Goal: Task Accomplishment & Management: Manage account settings

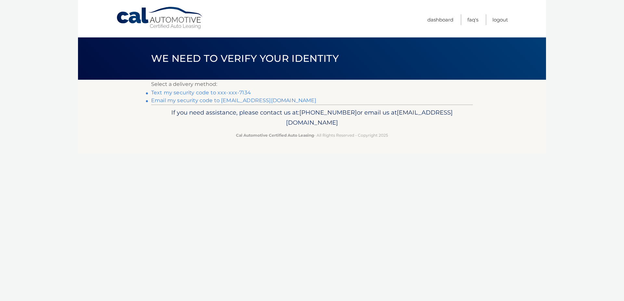
click at [232, 94] on link "Text my security code to xxx-xxx-7134" at bounding box center [201, 92] width 100 height 6
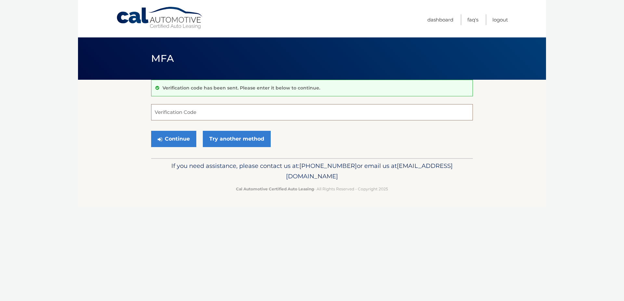
click at [224, 116] on input "Verification Code" at bounding box center [312, 112] width 322 height 16
type input "721109"
click at [185, 139] on button "Continue" at bounding box center [173, 139] width 45 height 16
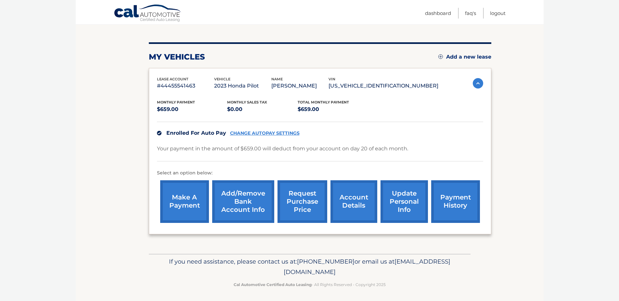
scroll to position [69, 0]
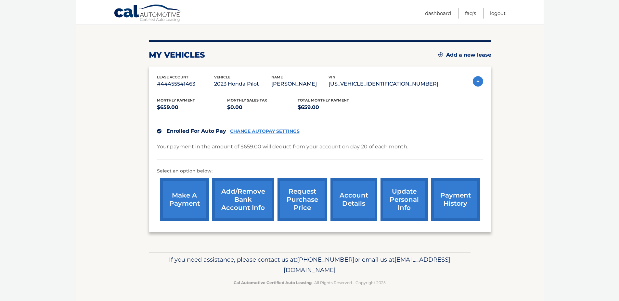
click at [309, 200] on link "request purchase price" at bounding box center [303, 199] width 50 height 43
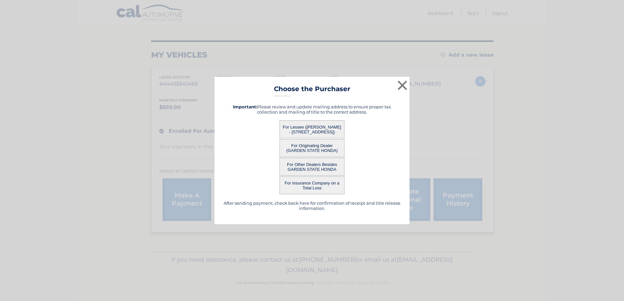
click at [321, 128] on button "For Lessee (SHANNON MCDERMOTT - 50 CHESTNUT DR, , WAYNE, NJ 07470)" at bounding box center [312, 129] width 65 height 18
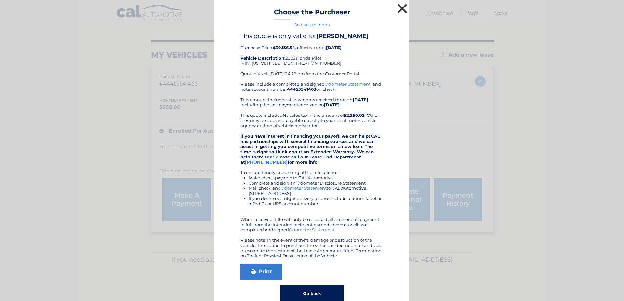
click at [403, 8] on button "×" at bounding box center [402, 8] width 13 height 13
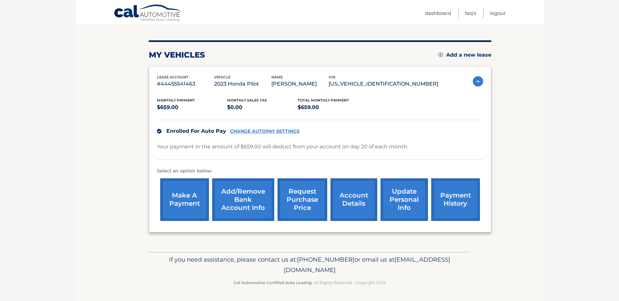
click at [353, 204] on link "account details" at bounding box center [354, 199] width 47 height 43
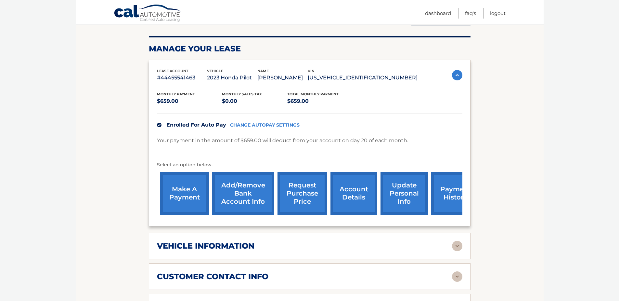
scroll to position [98, 0]
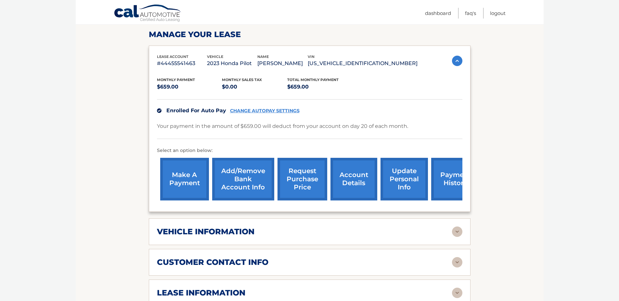
click at [244, 236] on h2 "vehicle information" at bounding box center [206, 232] width 98 height 10
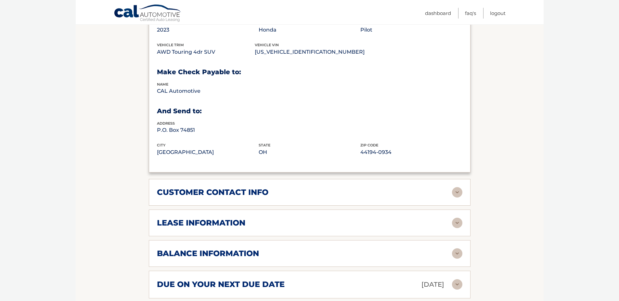
scroll to position [325, 0]
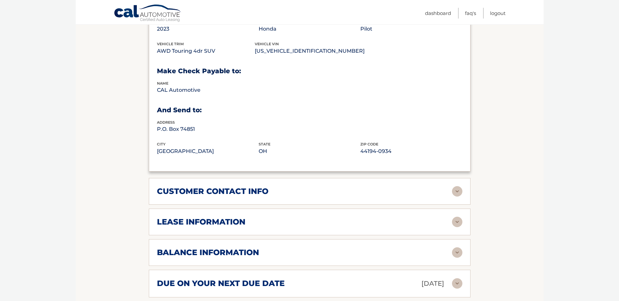
click at [456, 196] on img at bounding box center [457, 191] width 10 height 10
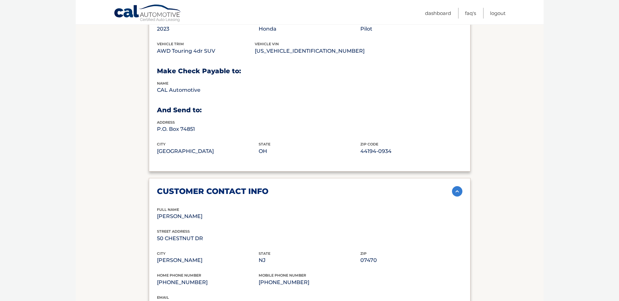
scroll to position [488, 0]
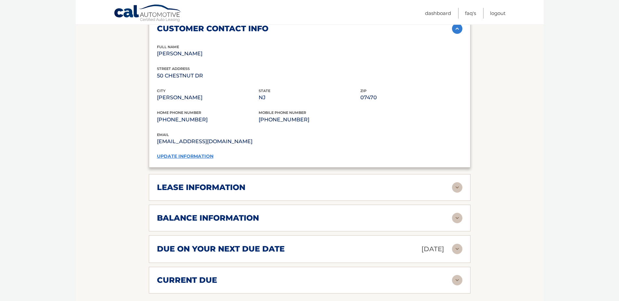
click at [196, 159] on link "update information" at bounding box center [185, 156] width 57 height 6
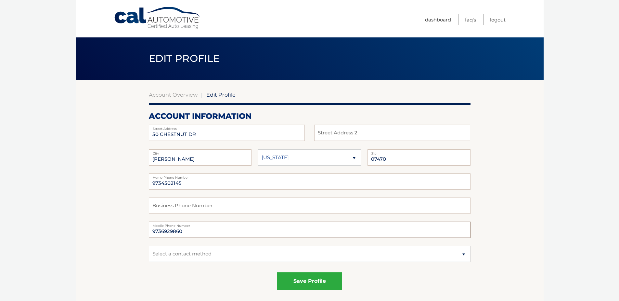
drag, startPoint x: 197, startPoint y: 227, endPoint x: 144, endPoint y: 232, distance: 53.3
type input "9737037134"
click at [418, 273] on div "save profile" at bounding box center [310, 281] width 322 height 18
click at [464, 254] on select "Select a contact method Mobile Home" at bounding box center [310, 253] width 322 height 16
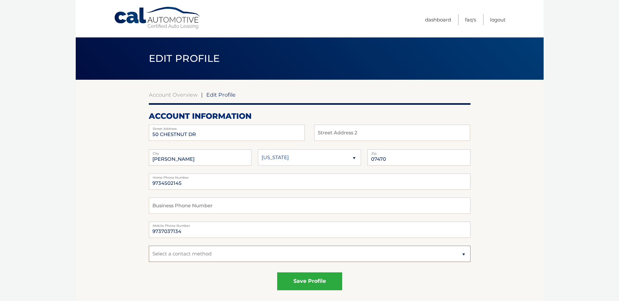
select select "1"
click at [149, 245] on select "Select a contact method Mobile Home" at bounding box center [310, 253] width 322 height 16
drag, startPoint x: 536, startPoint y: 195, endPoint x: 530, endPoint y: 195, distance: 6.5
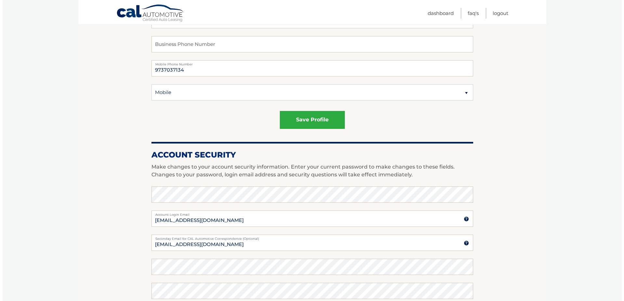
scroll to position [163, 0]
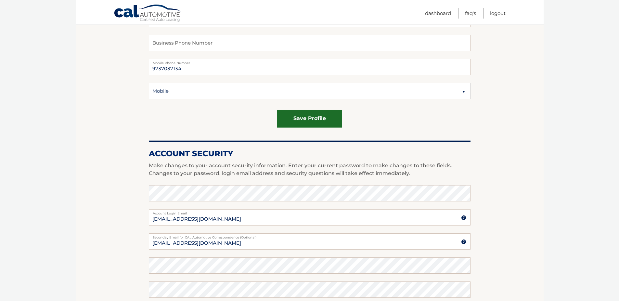
click at [329, 126] on button "save profile" at bounding box center [309, 119] width 65 height 18
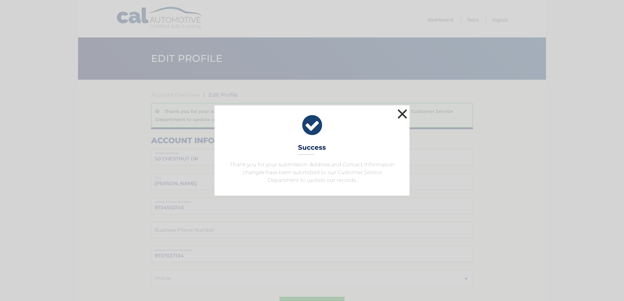
click at [401, 114] on button "×" at bounding box center [402, 113] width 13 height 13
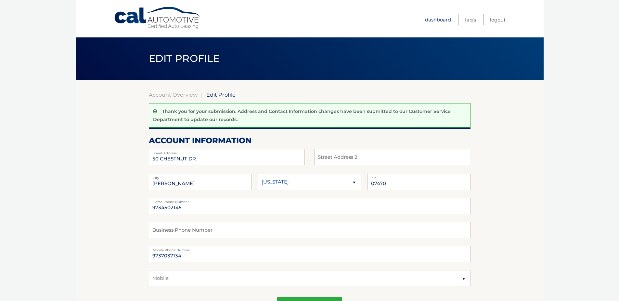
click at [439, 19] on link "Dashboard" at bounding box center [438, 19] width 26 height 11
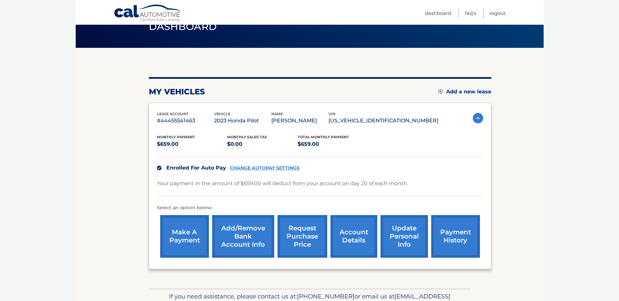
scroll to position [69, 0]
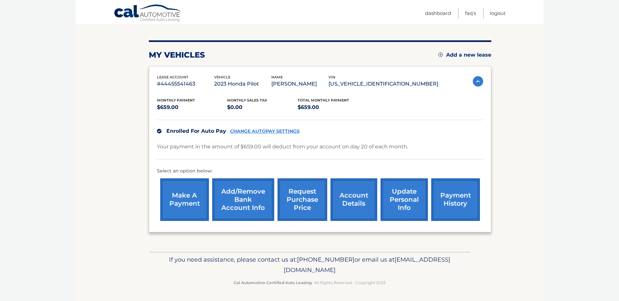
click at [347, 205] on link "account details" at bounding box center [354, 199] width 47 height 43
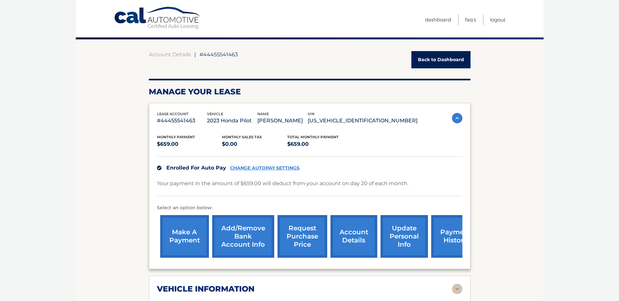
scroll to position [130, 0]
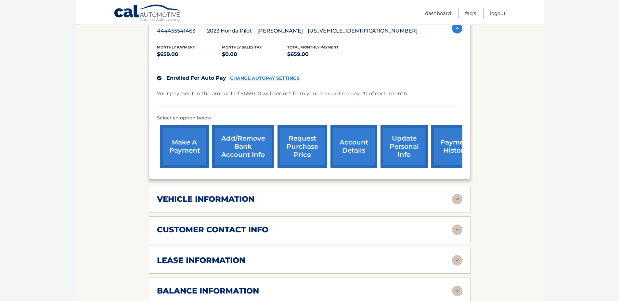
click at [456, 204] on img at bounding box center [457, 199] width 10 height 10
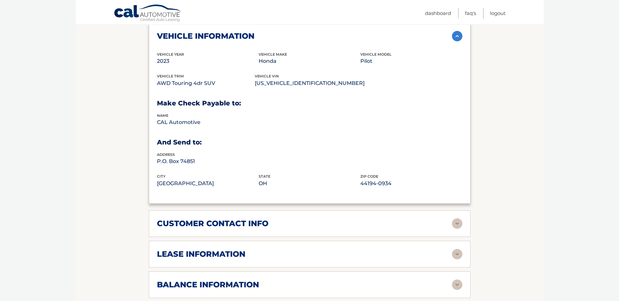
scroll to position [358, 0]
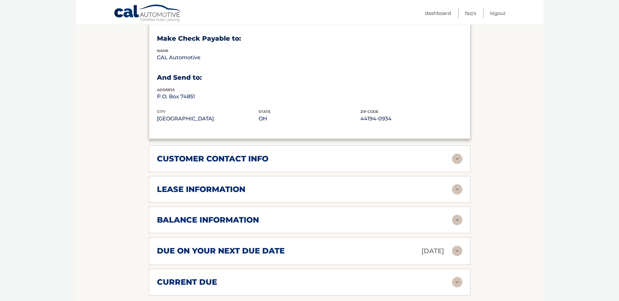
click at [456, 194] on img at bounding box center [457, 189] width 10 height 10
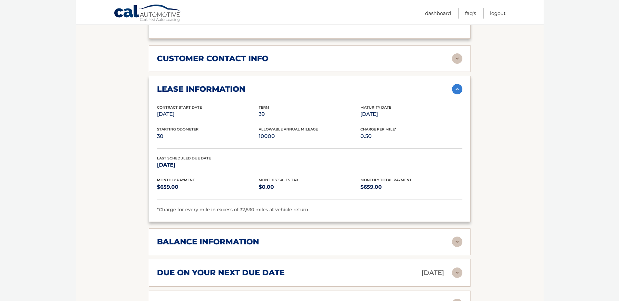
scroll to position [520, 0]
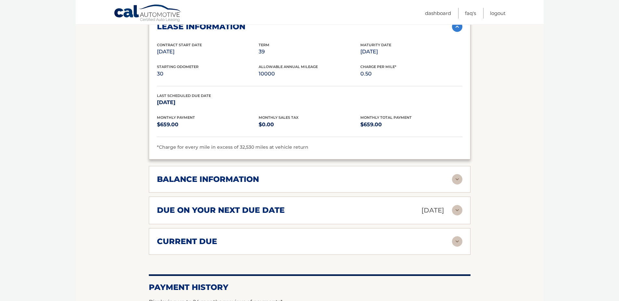
click at [458, 184] on img at bounding box center [457, 179] width 10 height 10
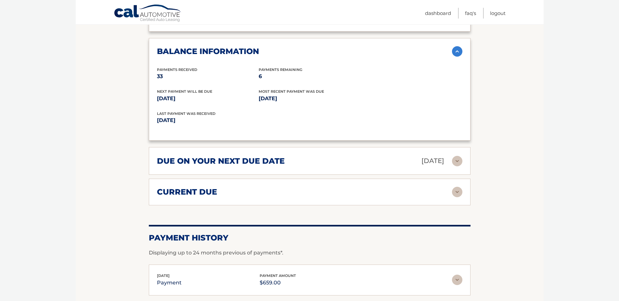
scroll to position [650, 0]
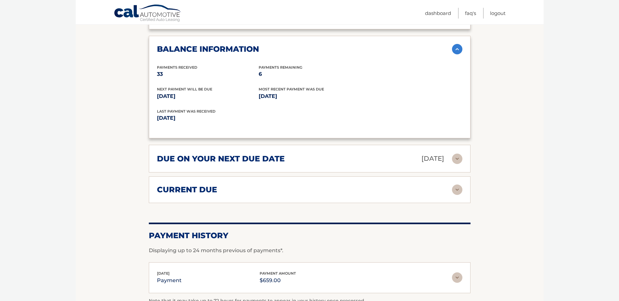
click at [457, 164] on img at bounding box center [457, 158] width 10 height 10
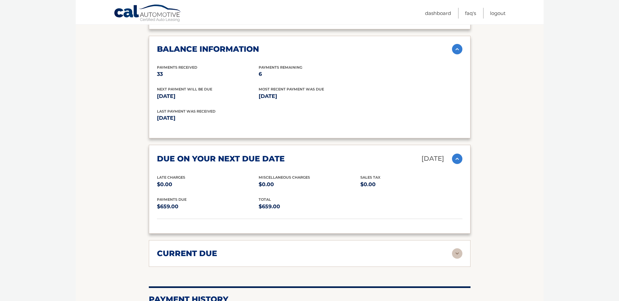
click at [457, 258] on img at bounding box center [457, 253] width 10 height 10
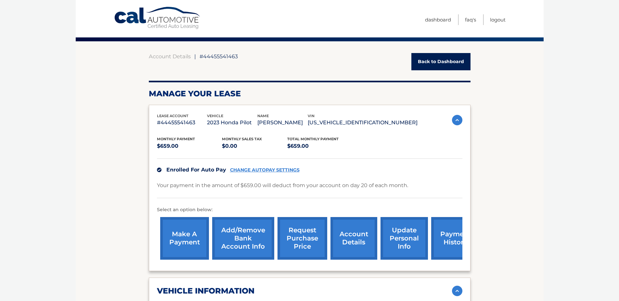
scroll to position [98, 0]
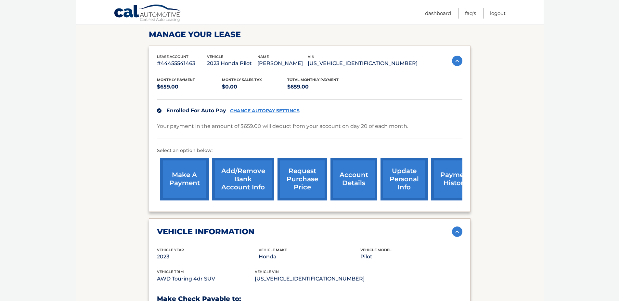
click at [309, 188] on link "request purchase price" at bounding box center [303, 179] width 50 height 43
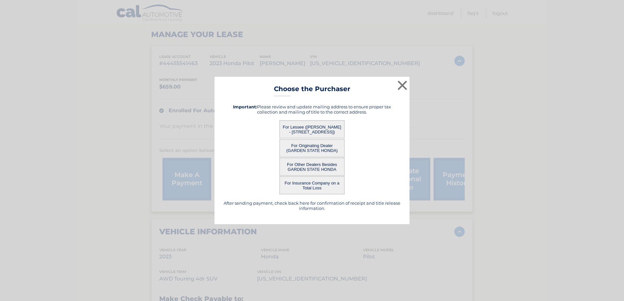
click at [334, 148] on button "For Originating Dealer (GARDEN STATE HONDA)" at bounding box center [312, 148] width 65 height 18
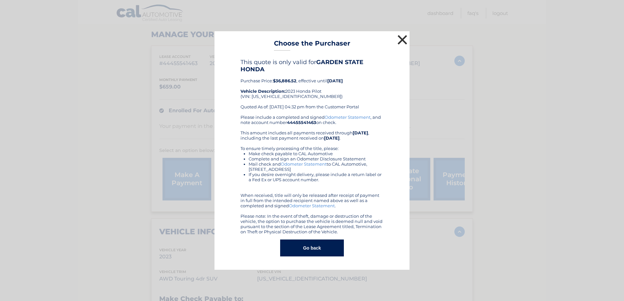
click at [404, 36] on button "×" at bounding box center [402, 39] width 13 height 13
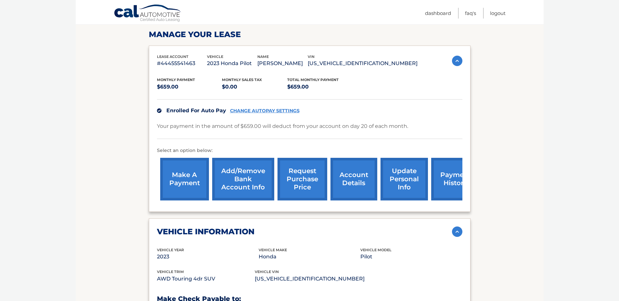
click at [311, 191] on link "request purchase price" at bounding box center [303, 179] width 50 height 43
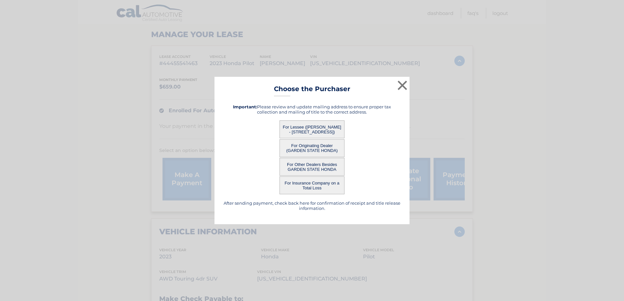
click at [328, 169] on button "For Other Dealers Besides GARDEN STATE HONDA" at bounding box center [312, 167] width 65 height 18
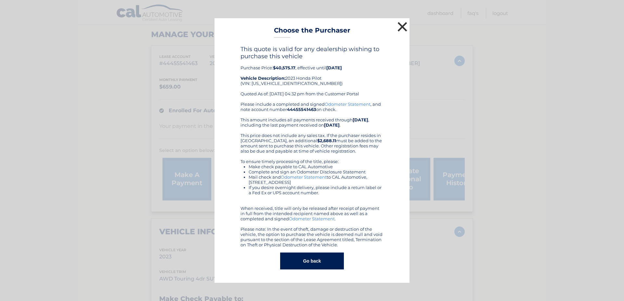
click at [407, 27] on button "×" at bounding box center [402, 26] width 13 height 13
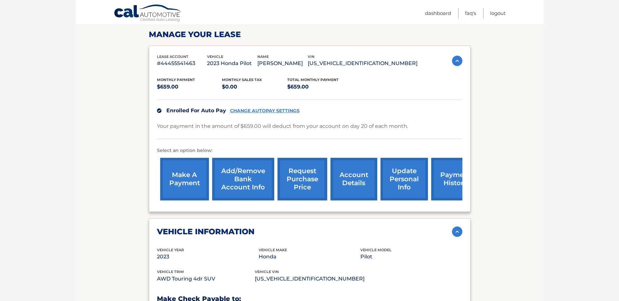
click at [314, 191] on link "request purchase price" at bounding box center [303, 179] width 50 height 43
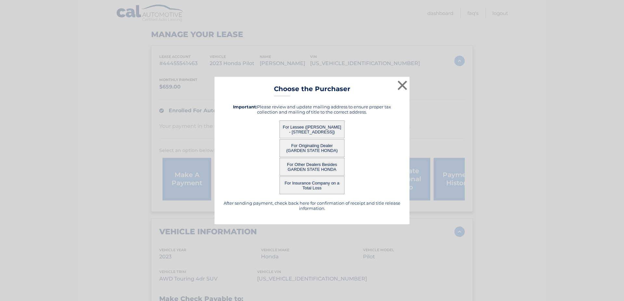
click at [307, 128] on button "For Lessee ([PERSON_NAME] - [STREET_ADDRESS])" at bounding box center [312, 129] width 65 height 18
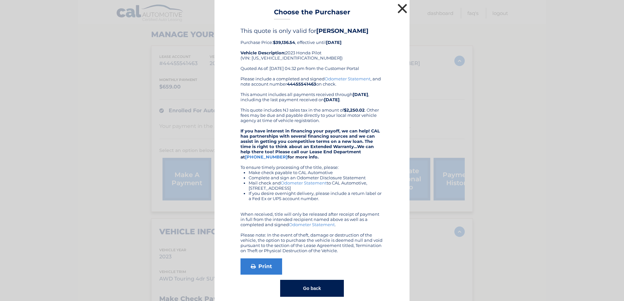
click at [401, 5] on button "×" at bounding box center [402, 8] width 13 height 13
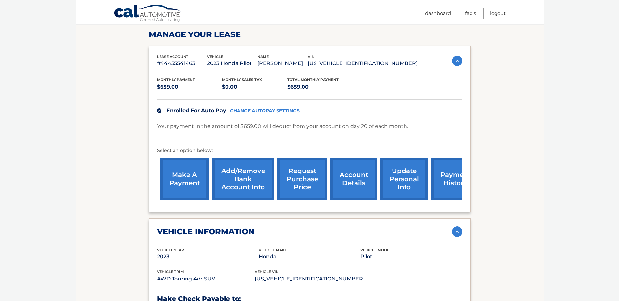
click at [311, 194] on link "request purchase price" at bounding box center [303, 179] width 50 height 43
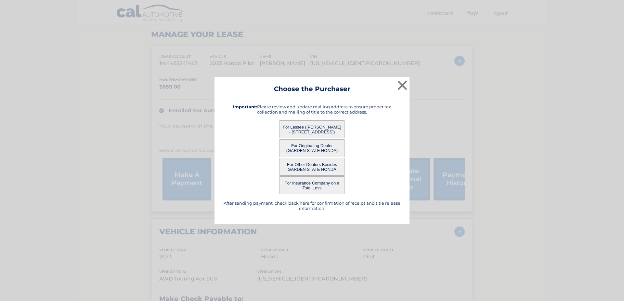
click at [325, 195] on div "After sending payment, check back here for confirmation of receipt and title re…" at bounding box center [312, 157] width 179 height 117
click at [329, 186] on button "For Insurance Company on a Total Loss" at bounding box center [312, 185] width 65 height 18
click at [323, 186] on div "× Choose the Purchaser Go back to menu After sending payment, check back here f…" at bounding box center [312, 150] width 195 height 147
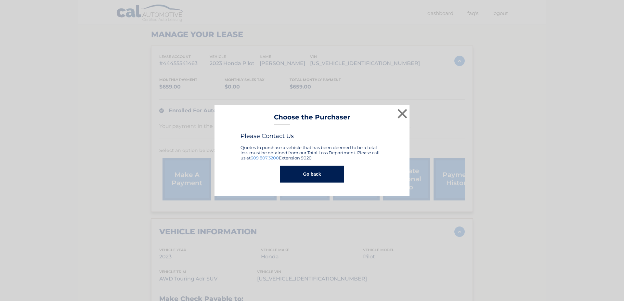
click at [321, 176] on button "Go back" at bounding box center [311, 173] width 63 height 17
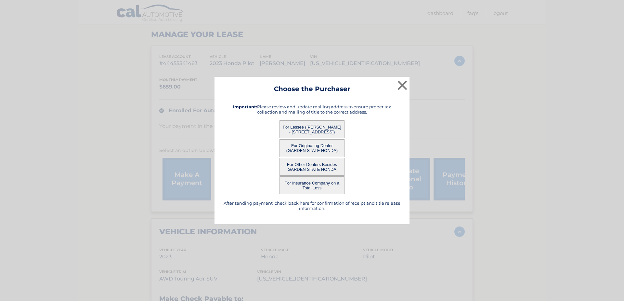
click at [318, 147] on button "For Originating Dealer (GARDEN STATE HONDA)" at bounding box center [312, 148] width 65 height 18
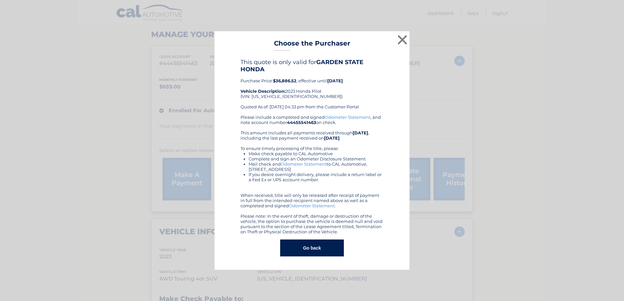
click at [319, 148] on div "× Choose the Purchaser Go back to menu After sending payment, check back here f…" at bounding box center [312, 150] width 195 height 238
click at [402, 38] on button "×" at bounding box center [402, 39] width 13 height 13
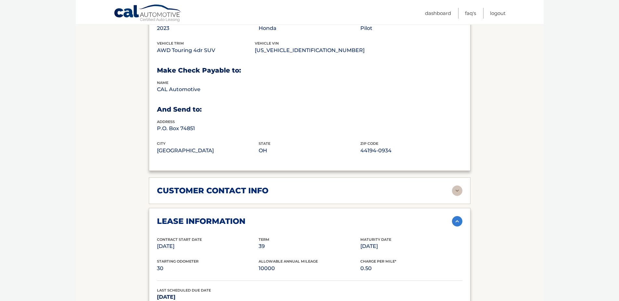
scroll to position [423, 0]
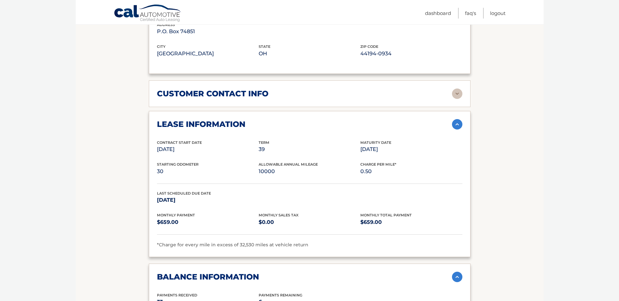
click at [456, 99] on img at bounding box center [457, 93] width 10 height 10
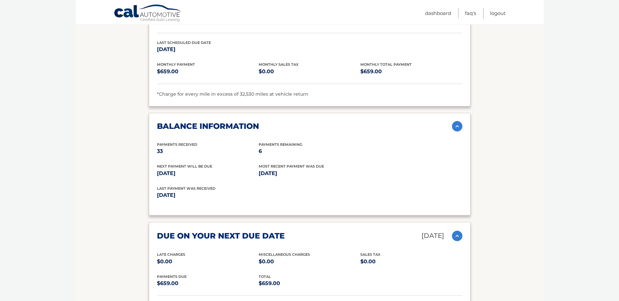
scroll to position [715, 0]
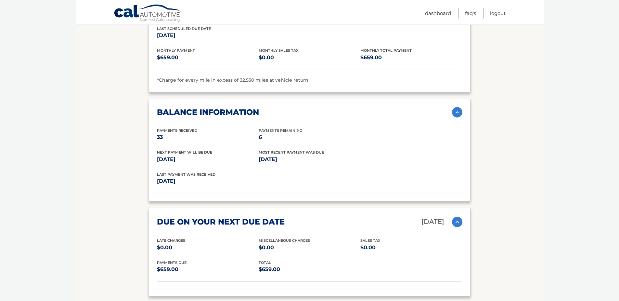
click at [457, 117] on img at bounding box center [457, 112] width 10 height 10
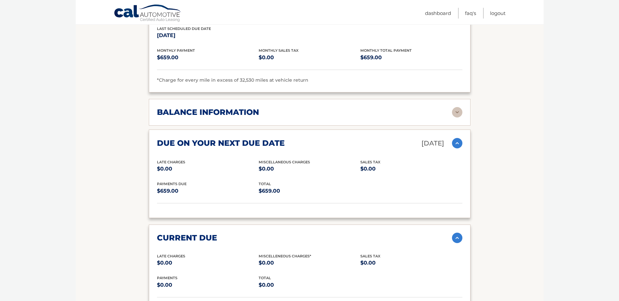
click at [457, 117] on img at bounding box center [457, 112] width 10 height 10
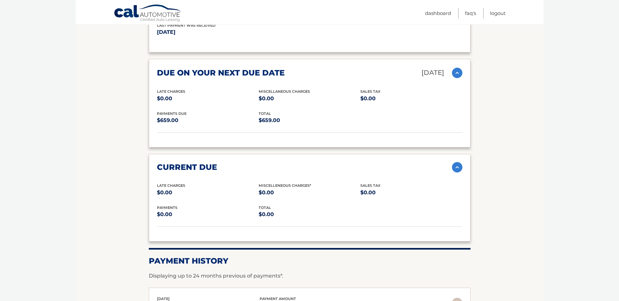
scroll to position [943, 0]
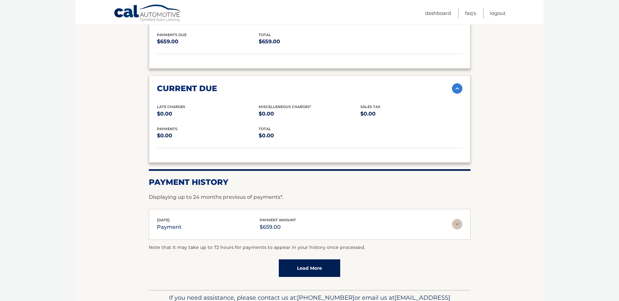
click at [324, 277] on link "Load More" at bounding box center [309, 268] width 61 height 18
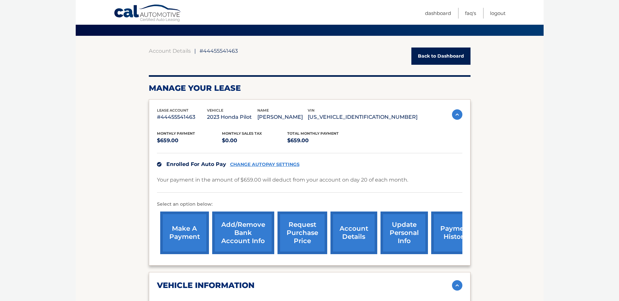
scroll to position [0, 0]
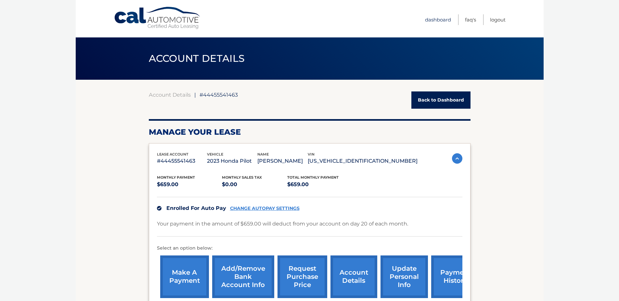
click at [437, 16] on link "Dashboard" at bounding box center [438, 19] width 26 height 11
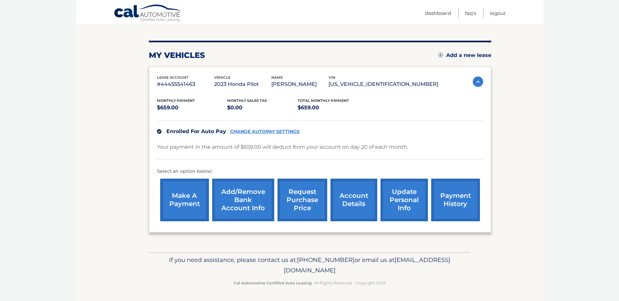
scroll to position [69, 0]
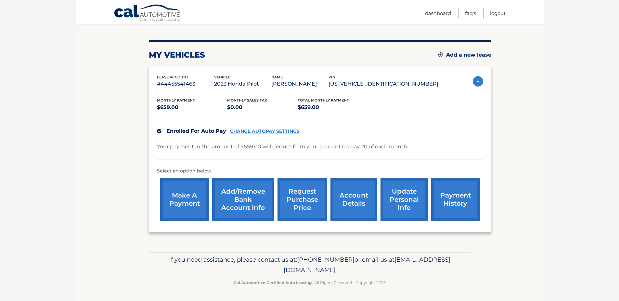
click at [363, 201] on link "account details" at bounding box center [354, 199] width 47 height 43
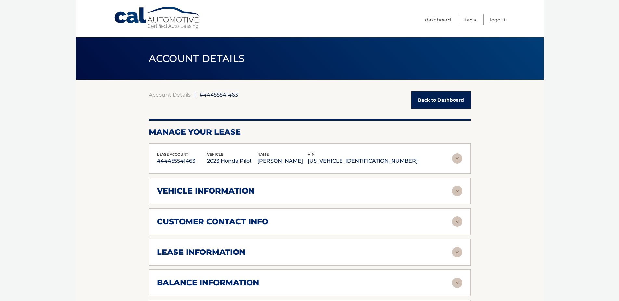
click at [356, 201] on div "vehicle information vehicle Year [DATE] vehicle make Honda vehicle model Pilot …" at bounding box center [310, 191] width 322 height 27
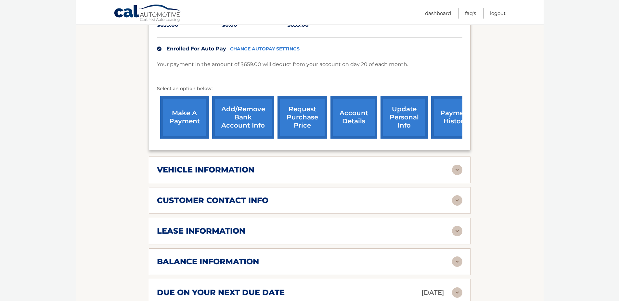
scroll to position [195, 0]
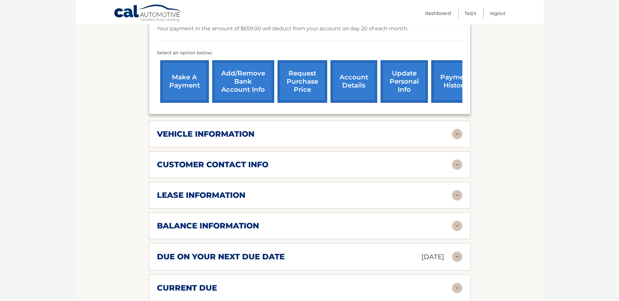
click at [458, 200] on img at bounding box center [457, 195] width 10 height 10
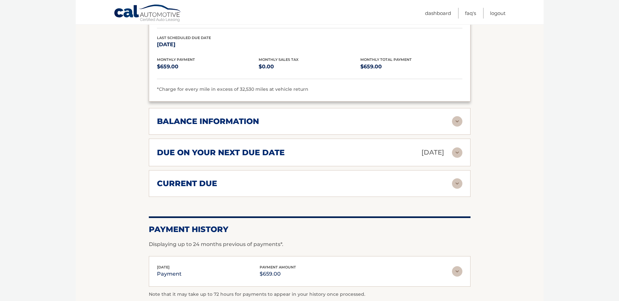
scroll to position [423, 0]
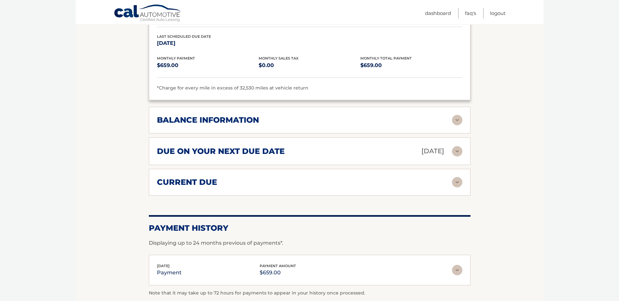
click at [458, 187] on img at bounding box center [457, 182] width 10 height 10
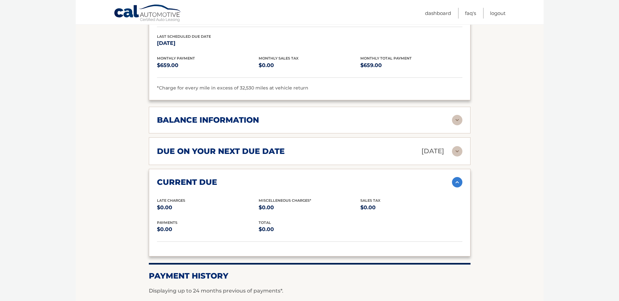
click at [459, 156] on img at bounding box center [457, 151] width 10 height 10
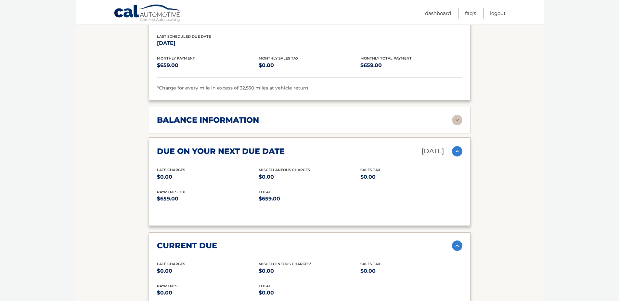
click at [458, 125] on img at bounding box center [457, 120] width 10 height 10
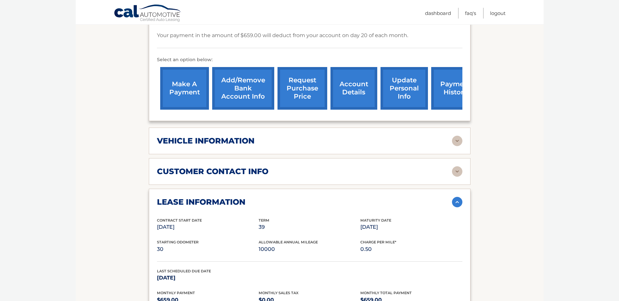
scroll to position [152, 0]
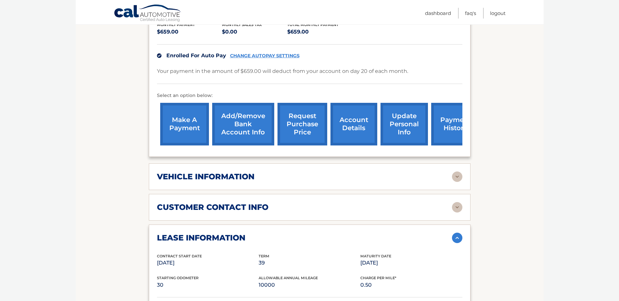
click at [460, 212] on img at bounding box center [457, 207] width 10 height 10
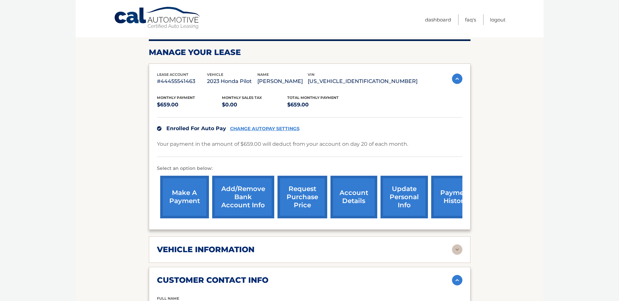
scroll to position [0, 0]
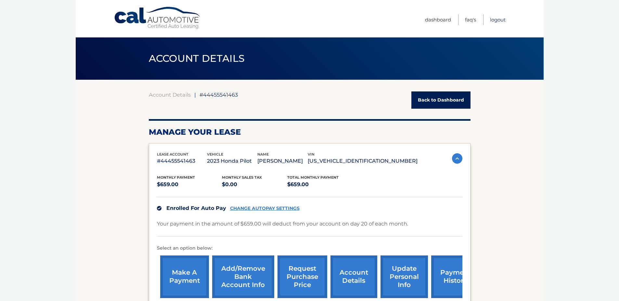
click at [505, 22] on link "Logout" at bounding box center [498, 19] width 16 height 11
